Goal: Use online tool/utility: Use online tool/utility

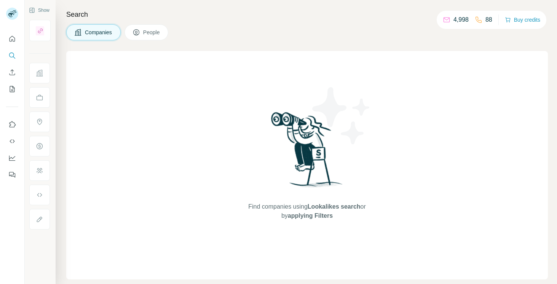
click at [455, 21] on p "4,998" at bounding box center [461, 19] width 15 height 9
click at [13, 73] on icon "Enrich CSV" at bounding box center [12, 73] width 8 height 8
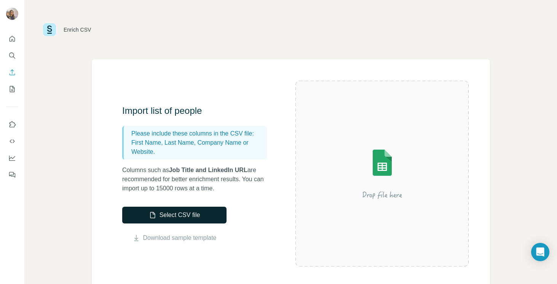
click at [180, 216] on button "Select CSV file" at bounding box center [174, 215] width 104 height 17
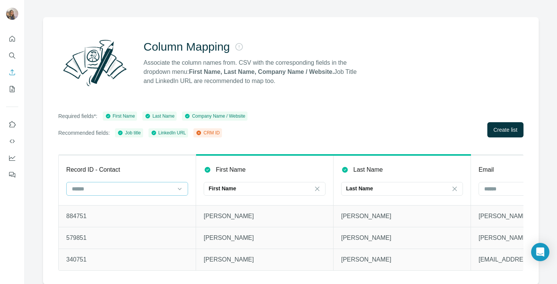
click at [132, 191] on input at bounding box center [122, 189] width 103 height 8
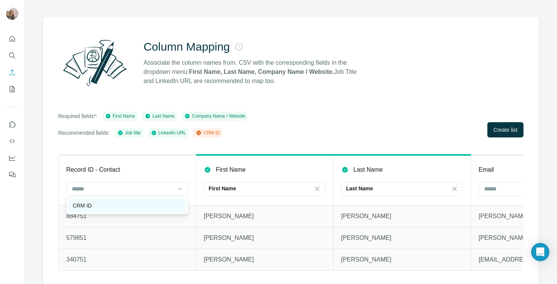
click at [131, 203] on div "CRM ID" at bounding box center [127, 206] width 109 height 8
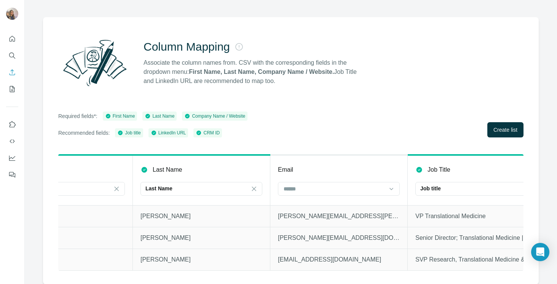
scroll to position [0, 288]
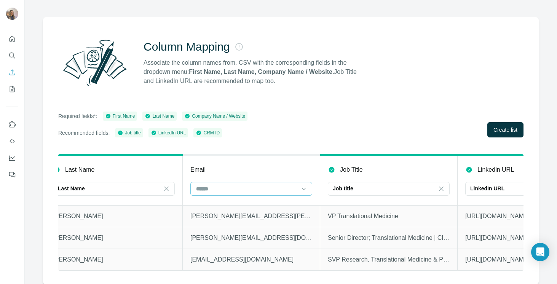
click at [255, 188] on input at bounding box center [246, 189] width 103 height 8
type input "*"
click at [267, 149] on div "Column Mapping Associate the column names from. CSV with the corresponding fiel…" at bounding box center [291, 150] width 496 height 267
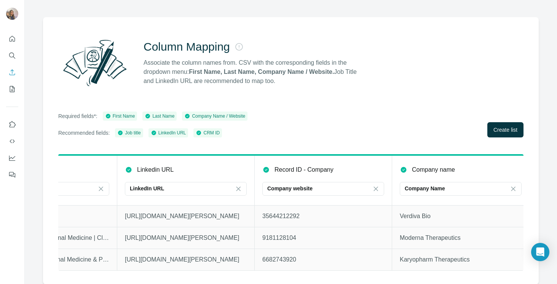
scroll to position [0, 772]
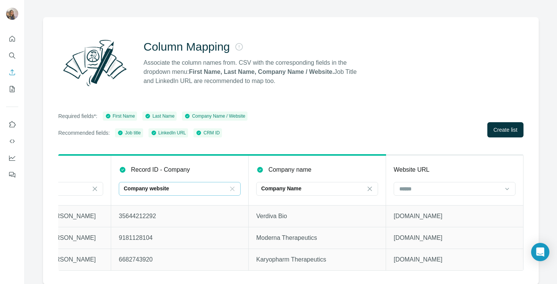
click at [234, 188] on icon at bounding box center [232, 189] width 8 height 8
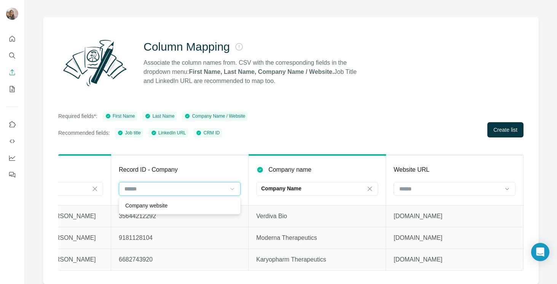
scroll to position [0, 0]
click at [436, 192] on input at bounding box center [450, 189] width 103 height 8
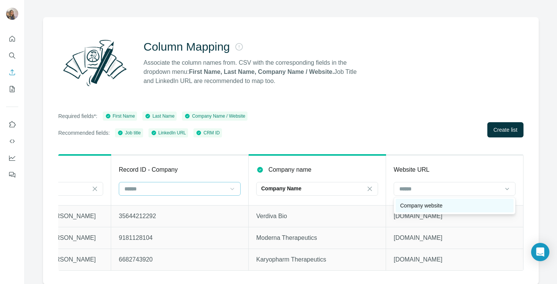
click at [440, 211] on div "Company website" at bounding box center [455, 206] width 118 height 14
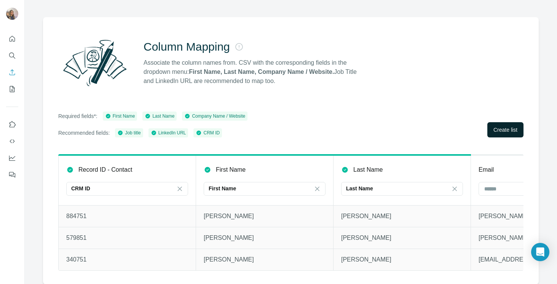
click at [516, 129] on span "Create list" at bounding box center [505, 130] width 24 height 8
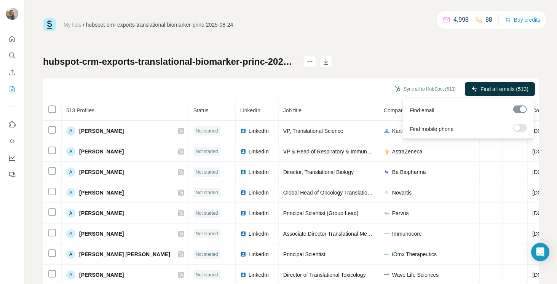
click at [492, 92] on span "Find all emails (513)" at bounding box center [505, 89] width 48 height 8
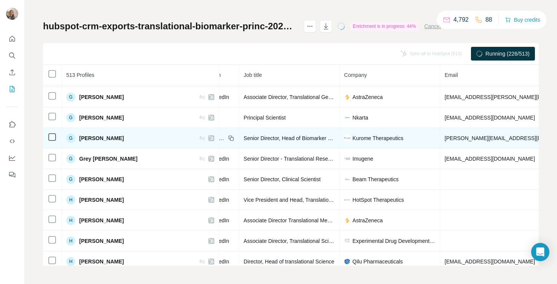
scroll to position [3556, 0]
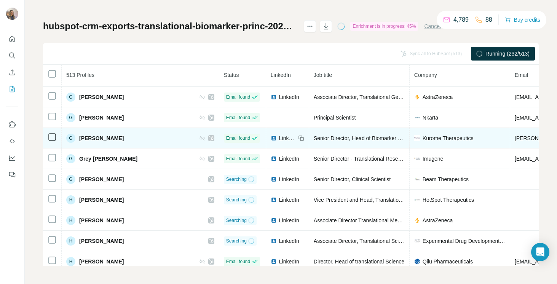
click at [300, 137] on icon at bounding box center [301, 138] width 3 height 3
click at [279, 139] on span "LinkedIn" at bounding box center [287, 138] width 17 height 8
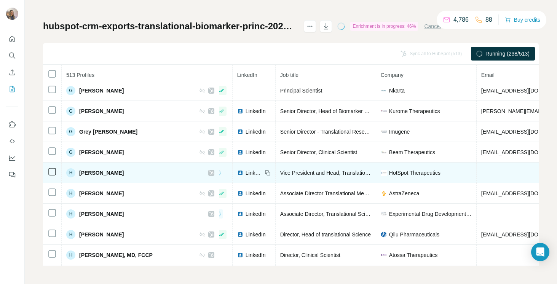
scroll to position [3726, 34]
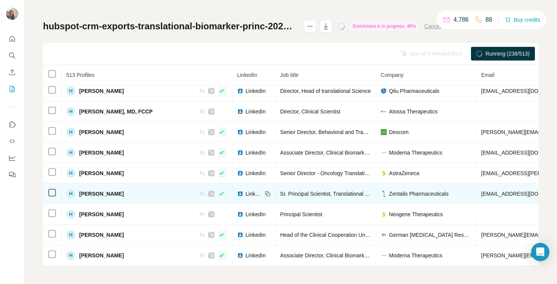
click at [246, 195] on span "LinkedIn" at bounding box center [254, 194] width 17 height 8
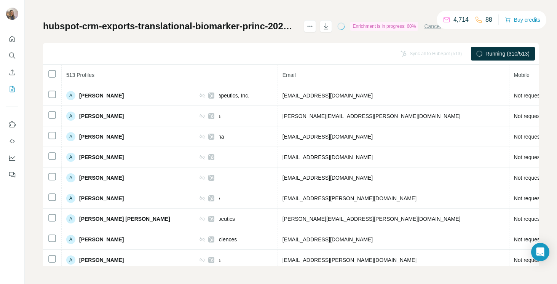
scroll to position [0, 0]
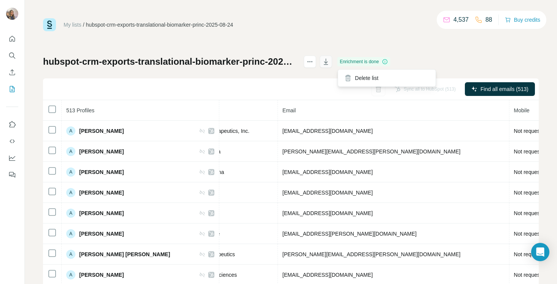
click at [330, 63] on icon "button" at bounding box center [326, 62] width 8 height 8
